Goal: Transaction & Acquisition: Purchase product/service

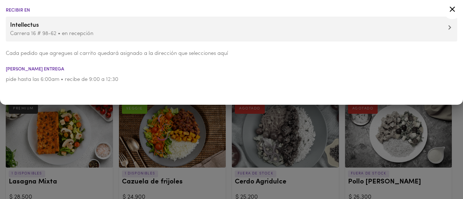
click at [448, 31] on span at bounding box center [449, 28] width 3 height 7
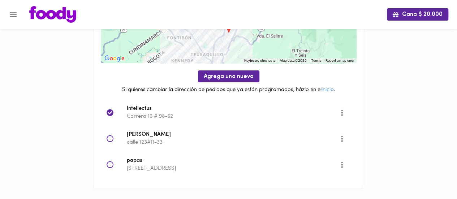
scroll to position [67, 0]
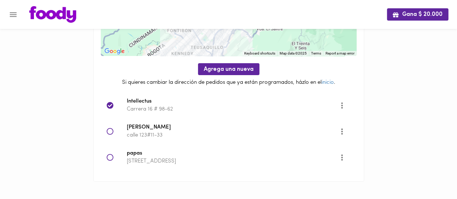
click at [111, 160] on icon at bounding box center [110, 157] width 7 height 7
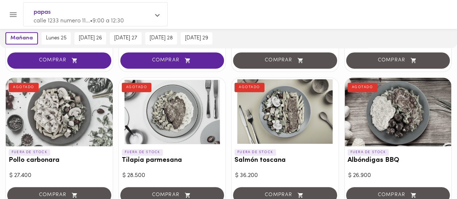
scroll to position [174, 0]
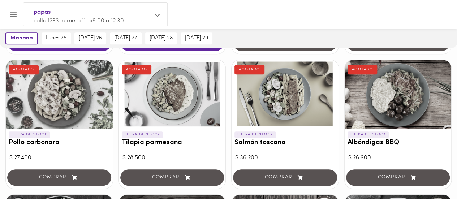
click at [265, 120] on div at bounding box center [285, 94] width 107 height 69
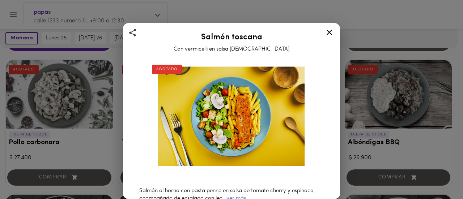
click at [330, 31] on icon at bounding box center [328, 32] width 5 height 5
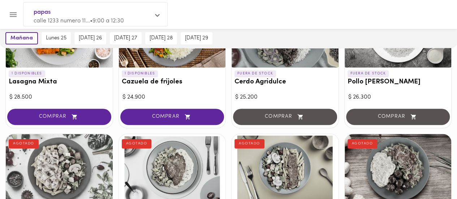
scroll to position [101, 0]
